Goal: Check status: Check status

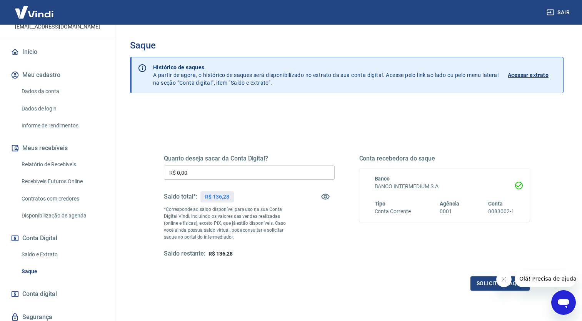
scroll to position [88, 0]
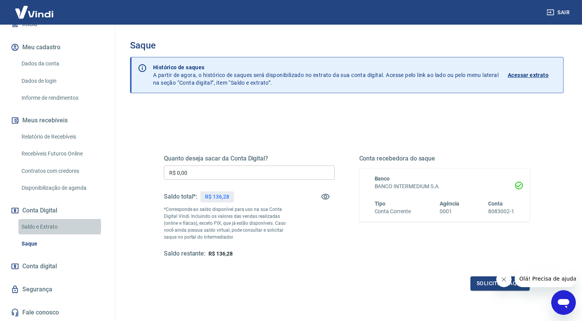
click at [48, 227] on link "Saldo e Extrato" at bounding box center [61, 227] width 87 height 16
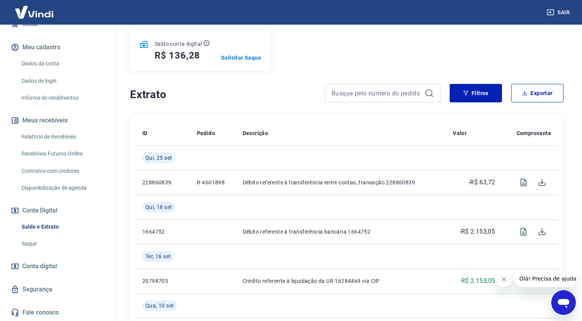
scroll to position [115, 0]
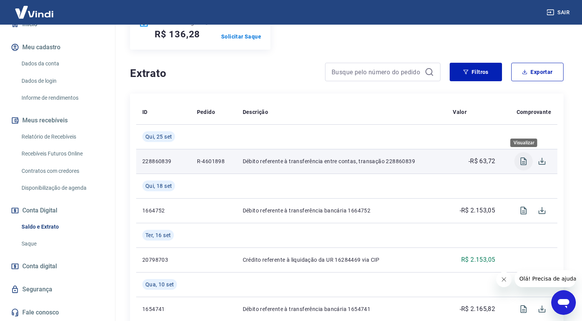
click at [527, 161] on icon "Visualizar" at bounding box center [523, 161] width 9 height 9
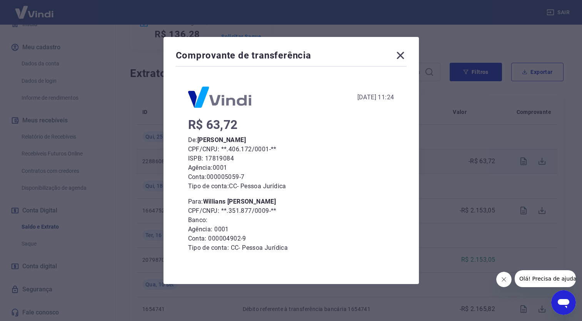
click at [404, 52] on icon at bounding box center [400, 55] width 12 height 12
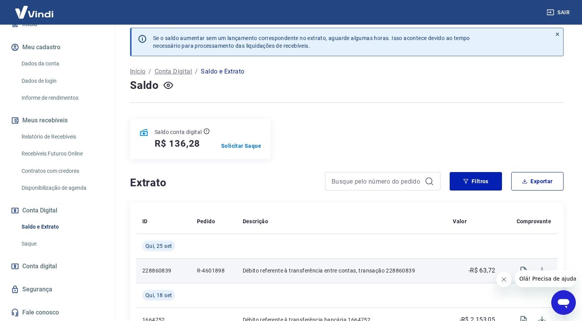
scroll to position [0, 0]
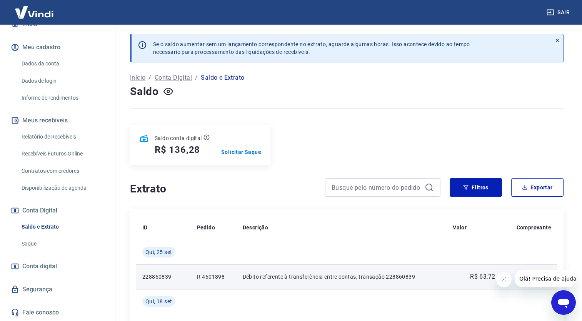
click at [566, 13] on button "Sair" at bounding box center [559, 12] width 28 height 14
